Goal: Find specific page/section: Find specific page/section

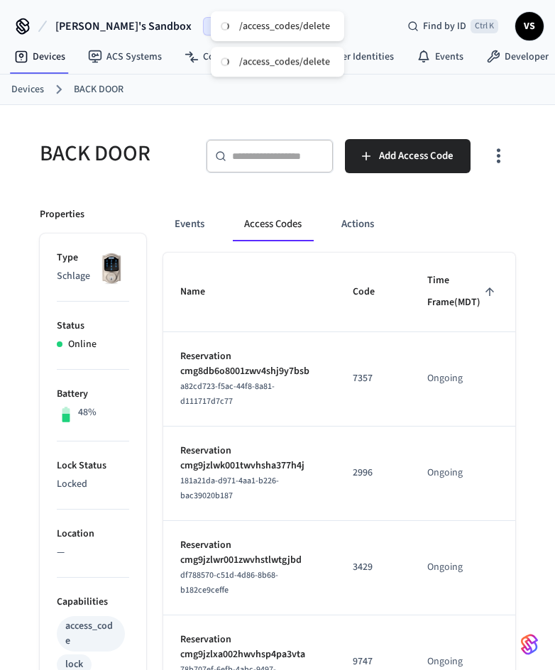
scroll to position [121, 0]
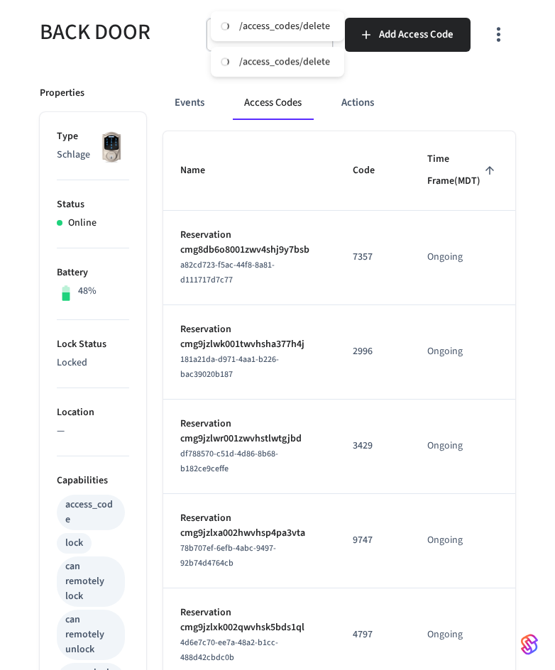
click at [288, 112] on button "Access Codes" at bounding box center [273, 103] width 80 height 34
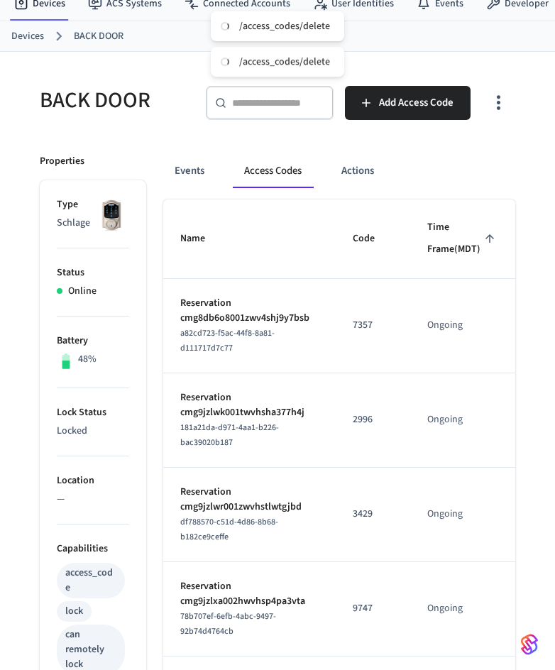
scroll to position [0, 0]
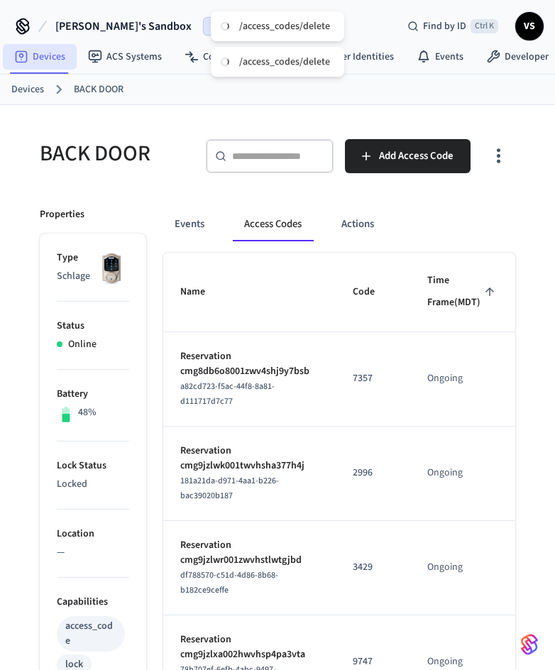
click at [42, 50] on link "Devices" at bounding box center [40, 57] width 74 height 26
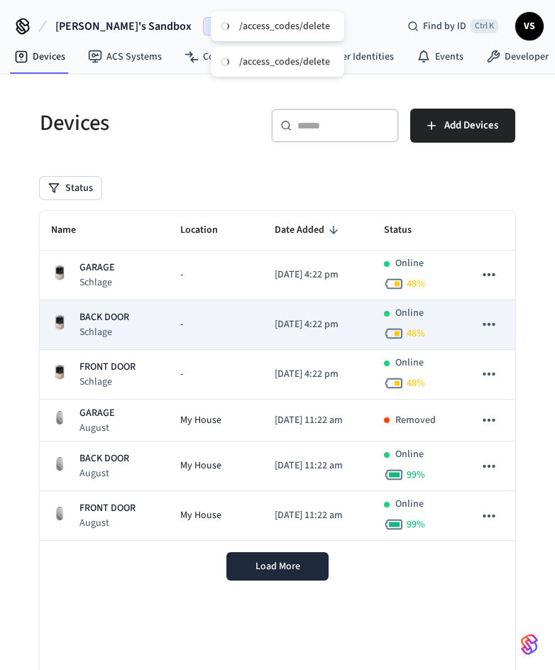
click at [103, 324] on p "BACK DOOR" at bounding box center [105, 317] width 50 height 15
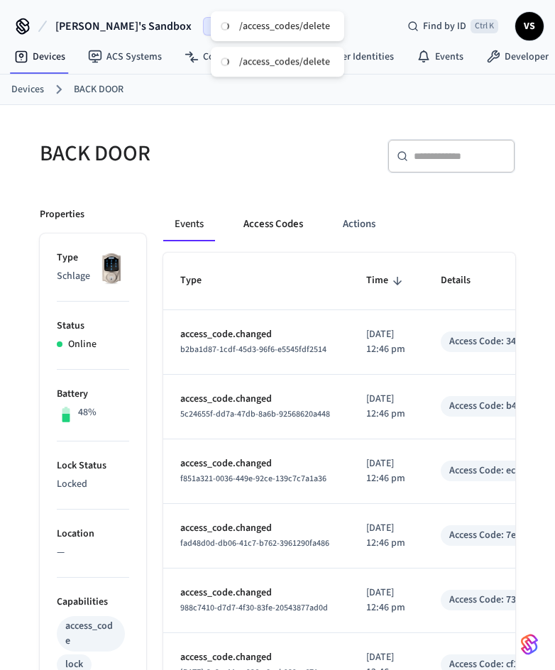
click at [243, 229] on button "Access Codes" at bounding box center [273, 224] width 82 height 34
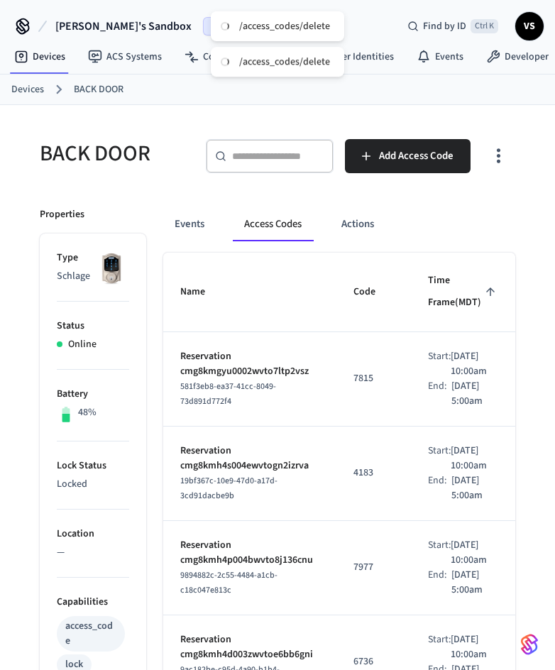
drag, startPoint x: 332, startPoint y: 409, endPoint x: 295, endPoint y: 214, distance: 197.9
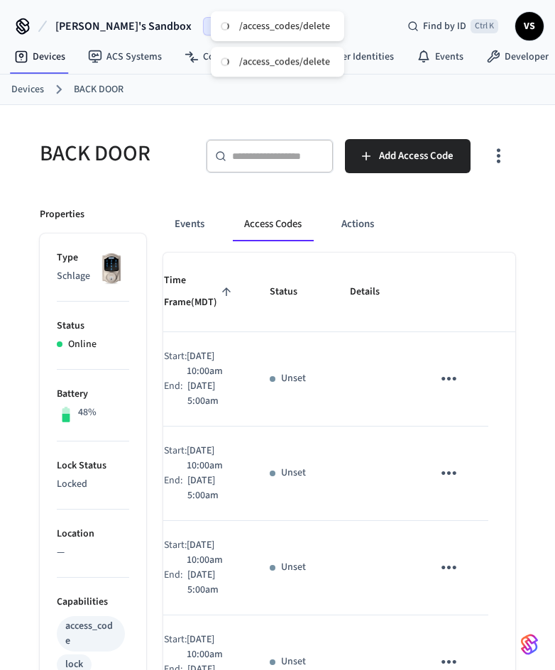
drag, startPoint x: 200, startPoint y: 435, endPoint x: 326, endPoint y: 413, distance: 128.3
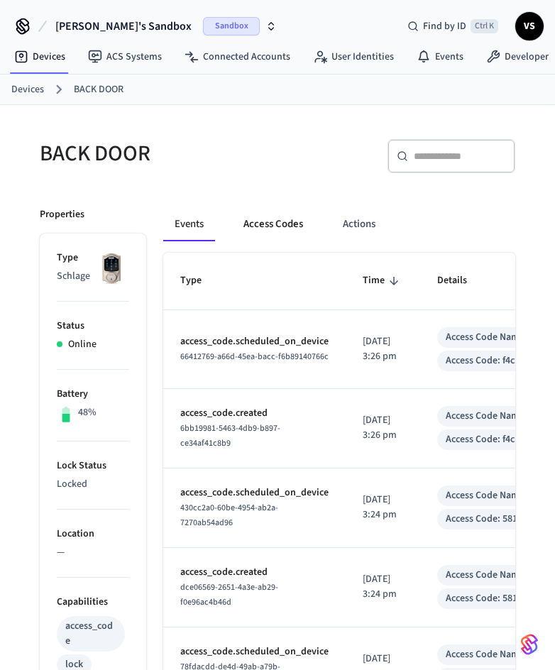
click at [248, 222] on button "Access Codes" at bounding box center [273, 224] width 82 height 34
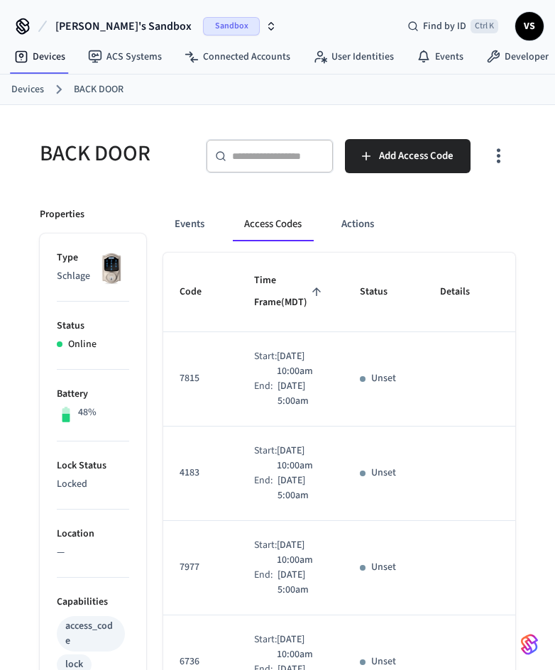
scroll to position [0, 264]
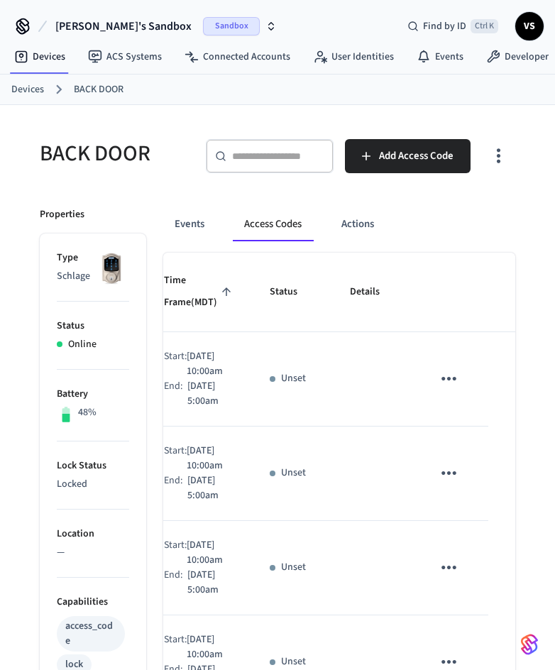
drag, startPoint x: 244, startPoint y: 418, endPoint x: 347, endPoint y: 399, distance: 104.7
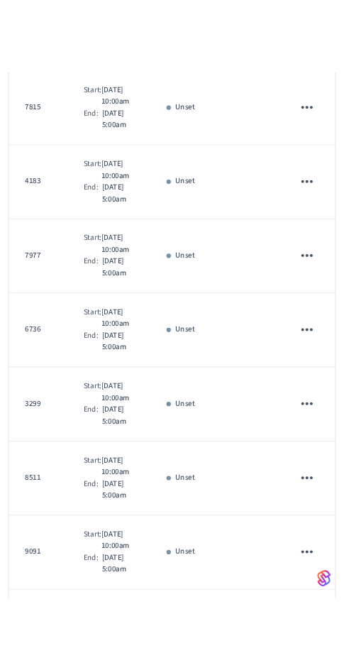
scroll to position [1181, 0]
